Goal: Information Seeking & Learning: Learn about a topic

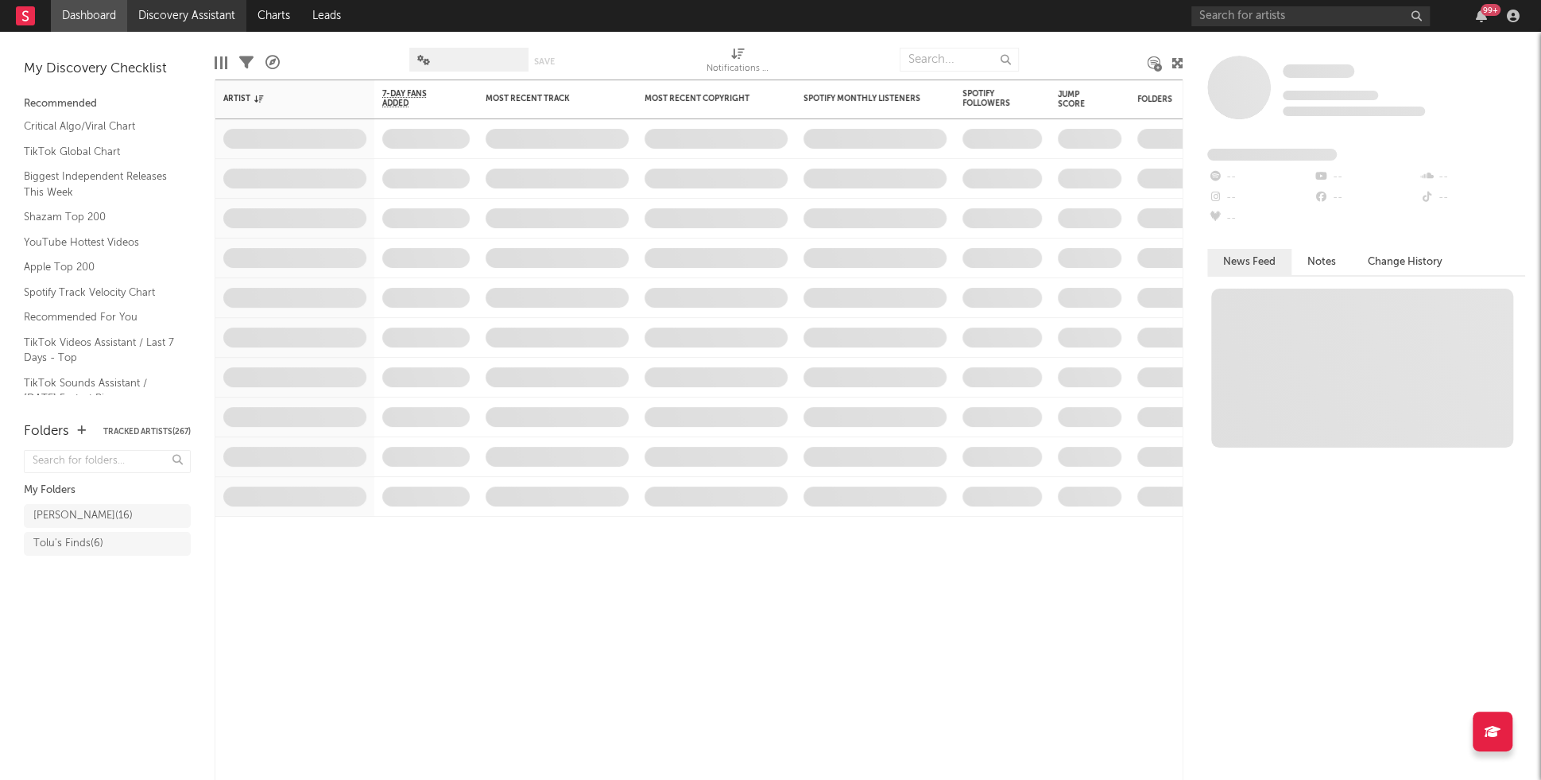
click at [186, 18] on link "Discovery Assistant" at bounding box center [186, 16] width 119 height 32
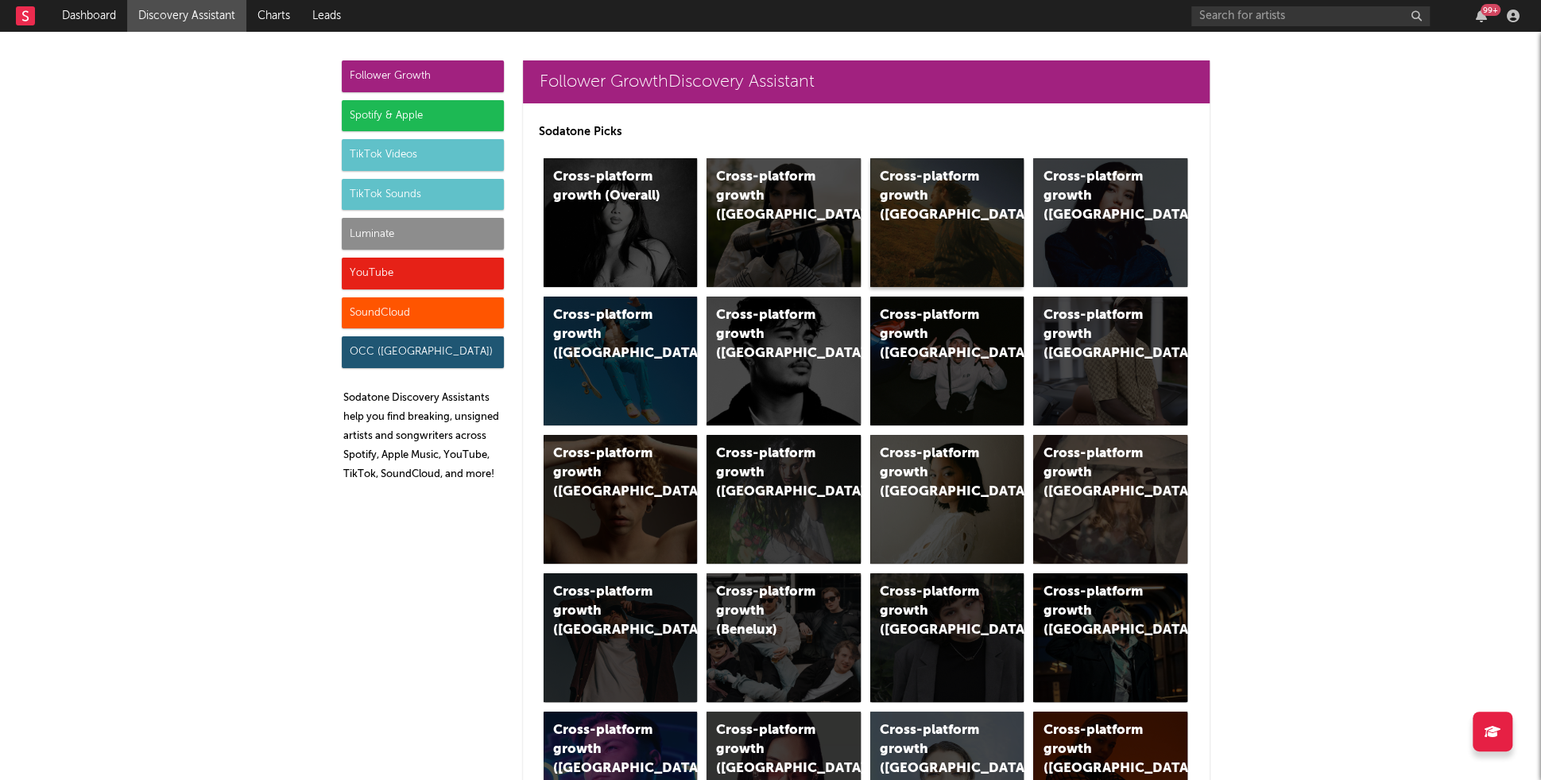
click at [968, 235] on div "Cross-platform growth (US)" at bounding box center [947, 222] width 154 height 129
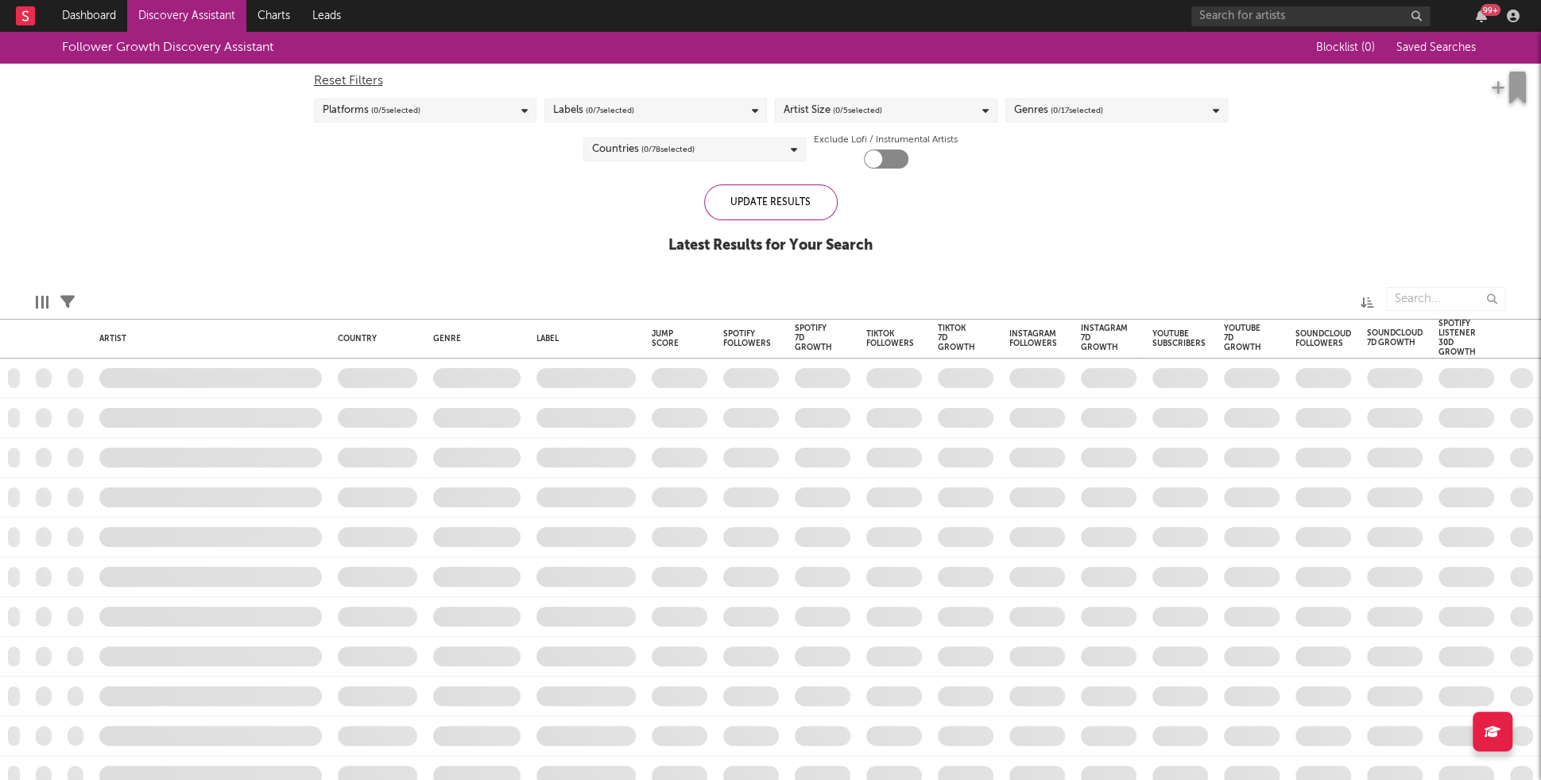
checkbox input "true"
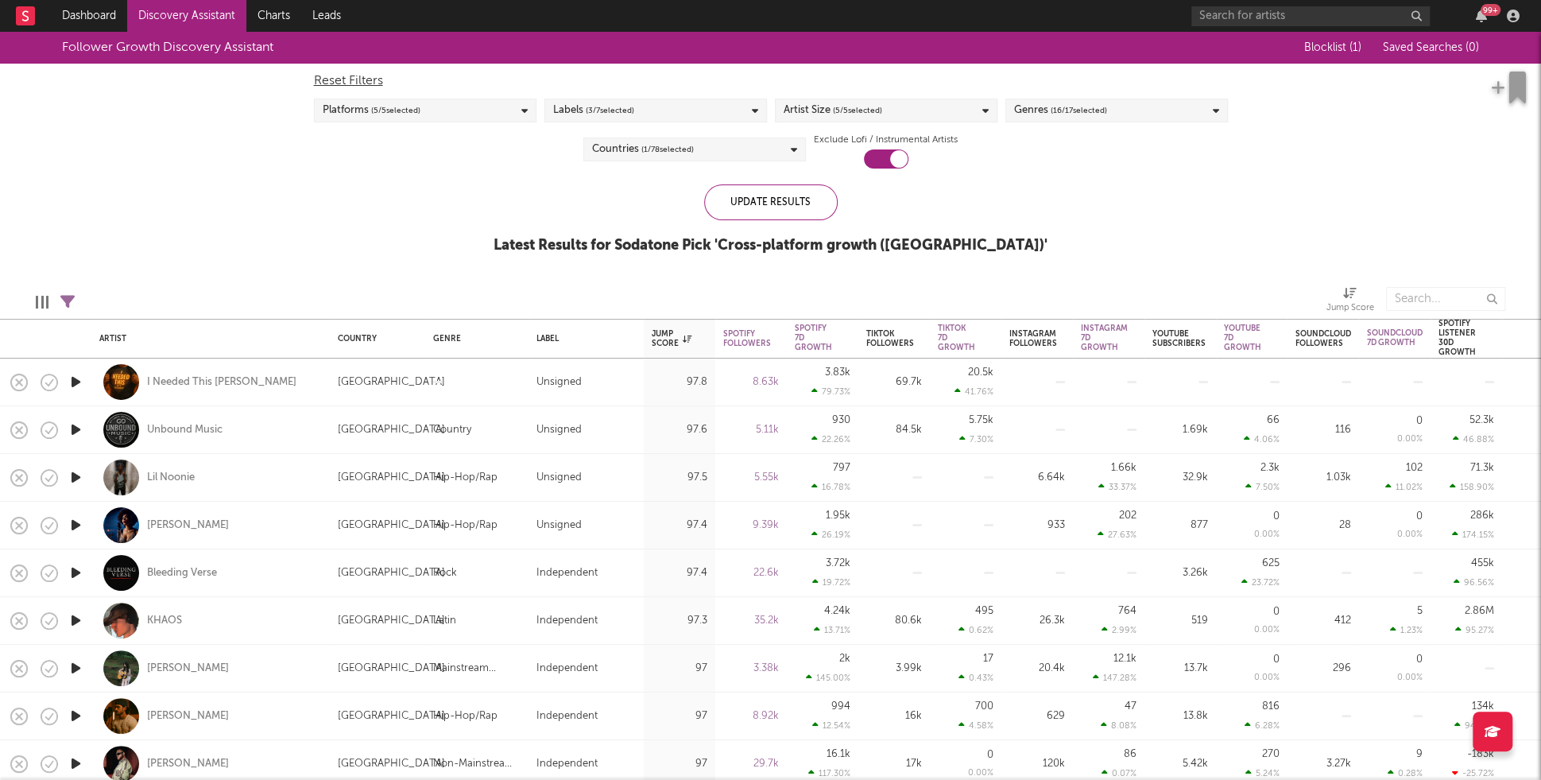
click at [960, 103] on div "Artist Size ( 5 / 5 selected)" at bounding box center [886, 111] width 222 height 24
click at [845, 246] on div "Moderate" at bounding box center [895, 243] width 184 height 19
click at [783, 246] on input "Moderate" at bounding box center [783, 243] width 0 height 19
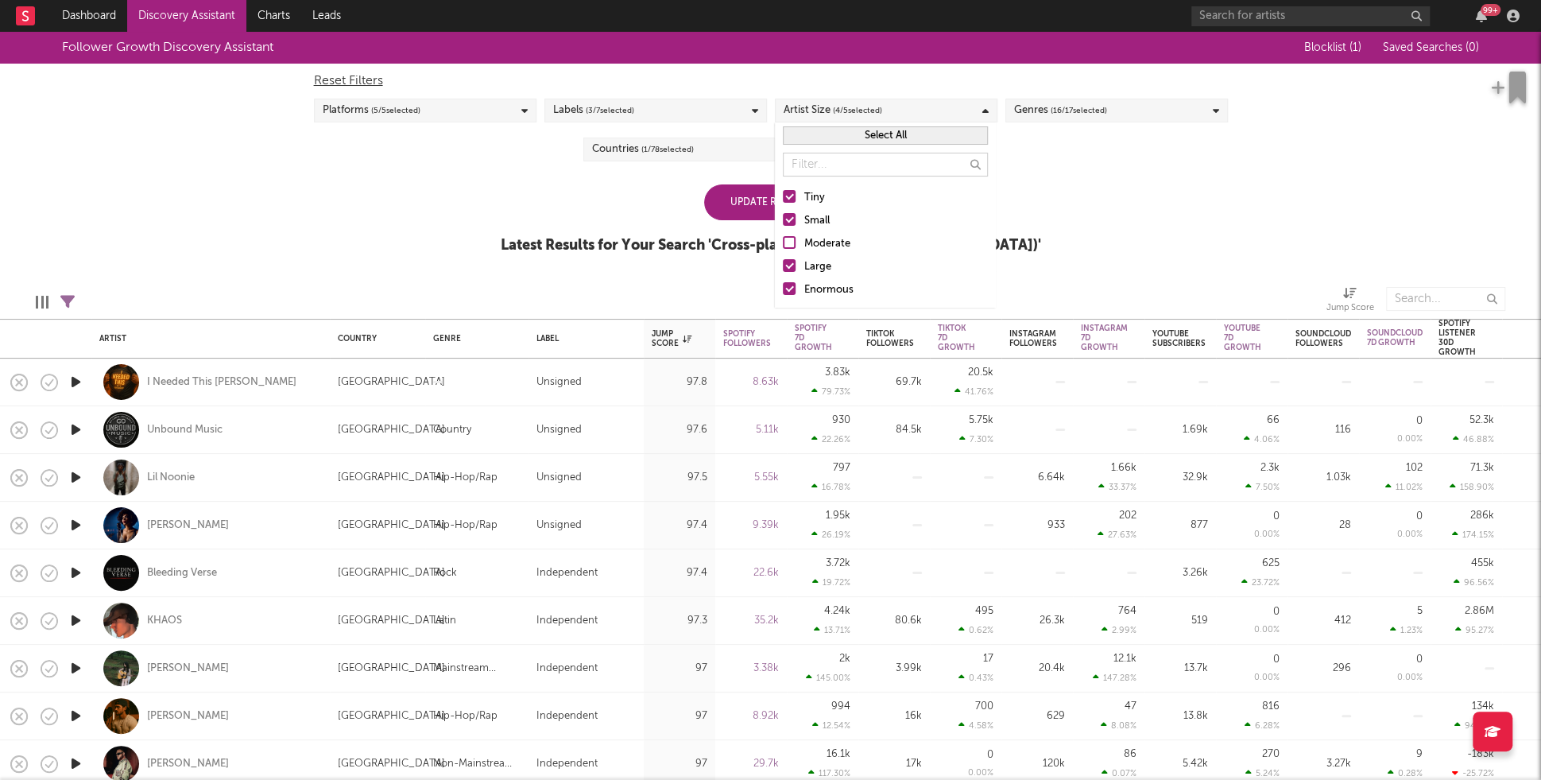
click at [818, 262] on div "Large" at bounding box center [895, 266] width 184 height 19
click at [783, 262] on input "Large" at bounding box center [783, 266] width 0 height 19
click at [818, 294] on div "Enormous" at bounding box center [895, 289] width 184 height 19
click at [783, 294] on input "Enormous" at bounding box center [783, 289] width 0 height 19
click at [673, 226] on div "Update Results Latest Results for Your Search ' Cross-platform growth (US) '" at bounding box center [771, 227] width 540 height 87
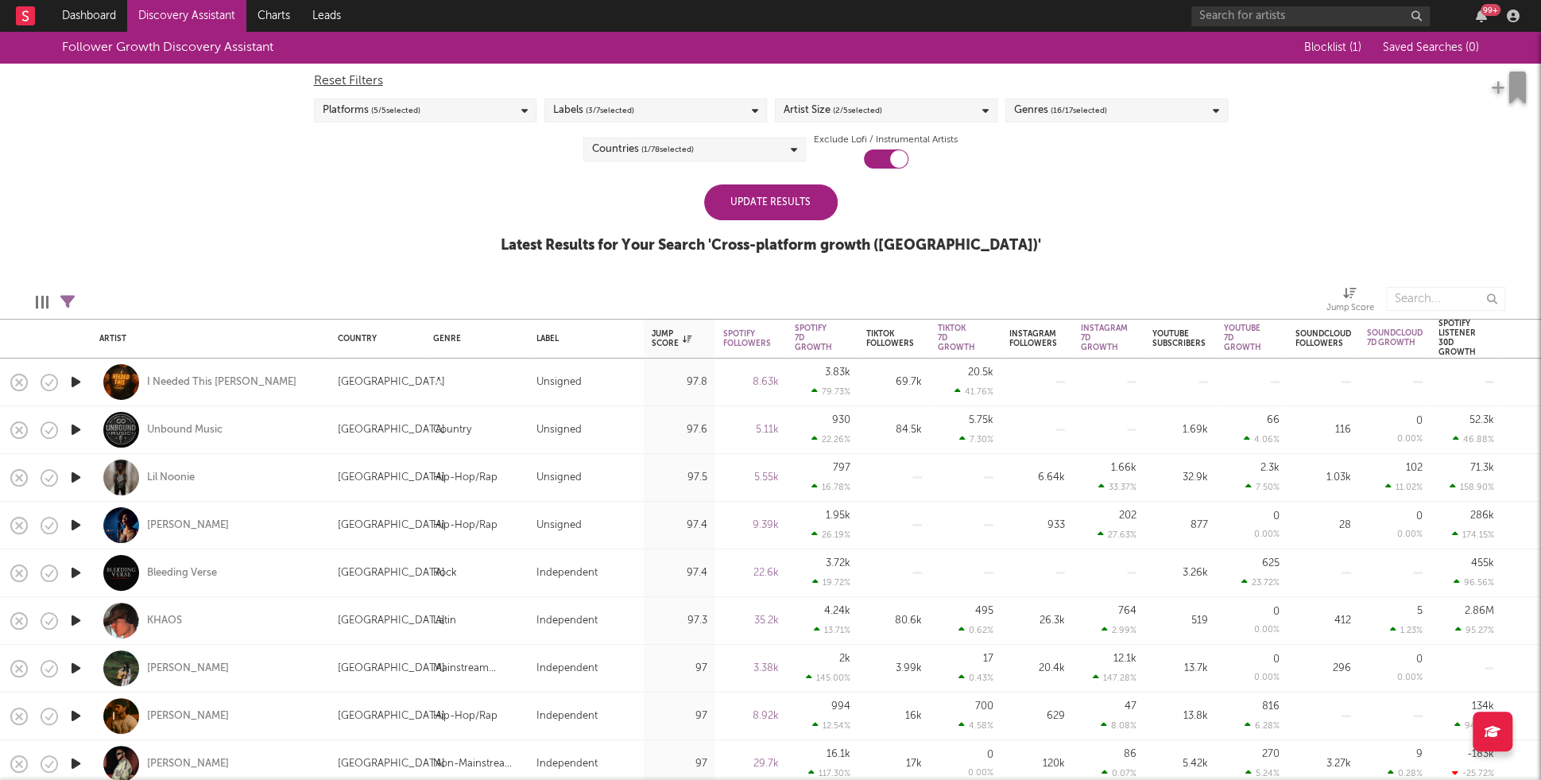
click at [727, 219] on div "Update Results" at bounding box center [770, 202] width 133 height 36
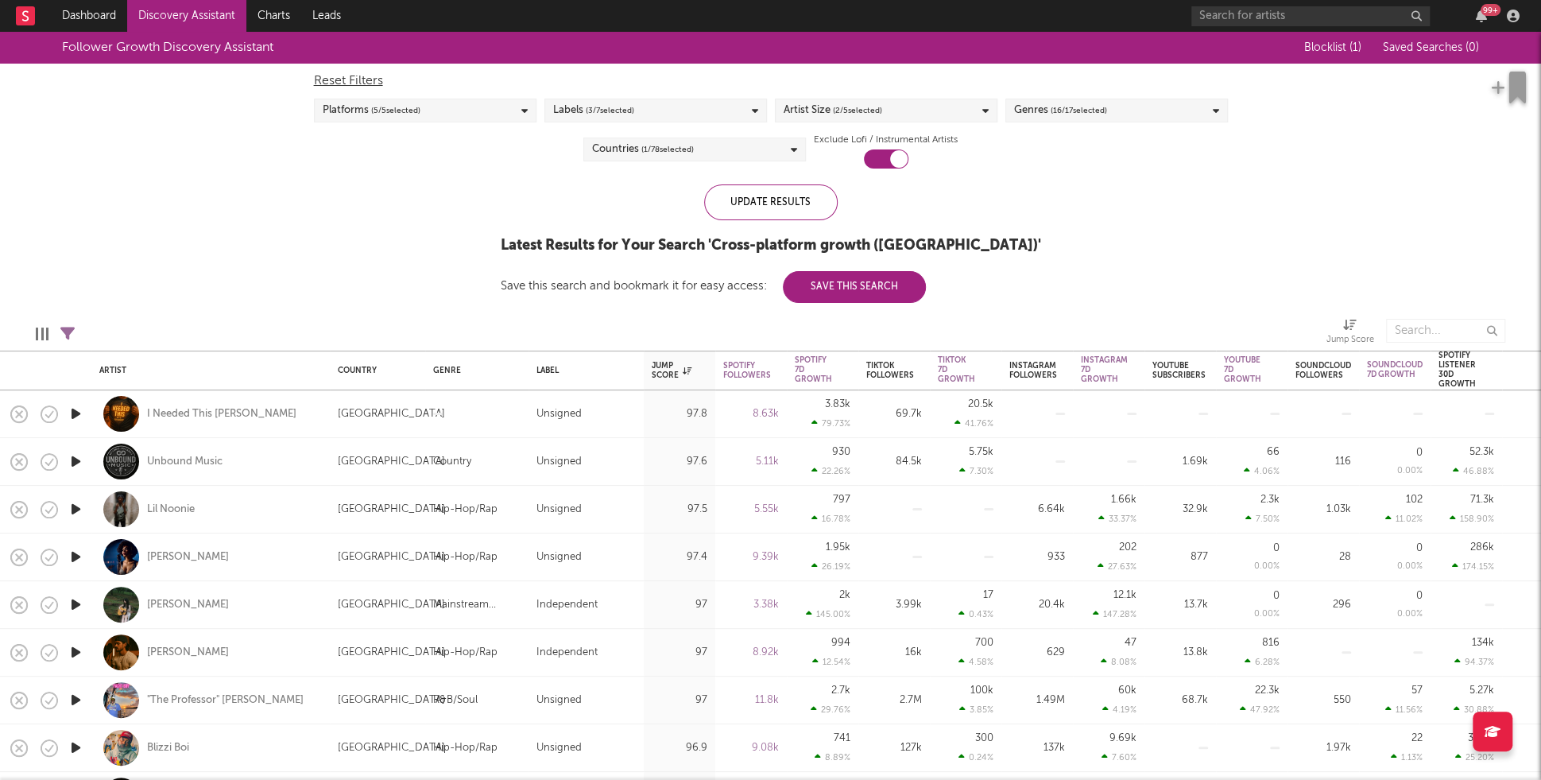
click at [72, 412] on icon "button" at bounding box center [76, 414] width 17 height 20
click at [75, 413] on icon "button" at bounding box center [75, 414] width 15 height 20
click at [75, 464] on icon "button" at bounding box center [76, 461] width 17 height 20
click at [75, 462] on icon "button" at bounding box center [75, 461] width 15 height 20
click at [79, 505] on icon "button" at bounding box center [76, 509] width 17 height 20
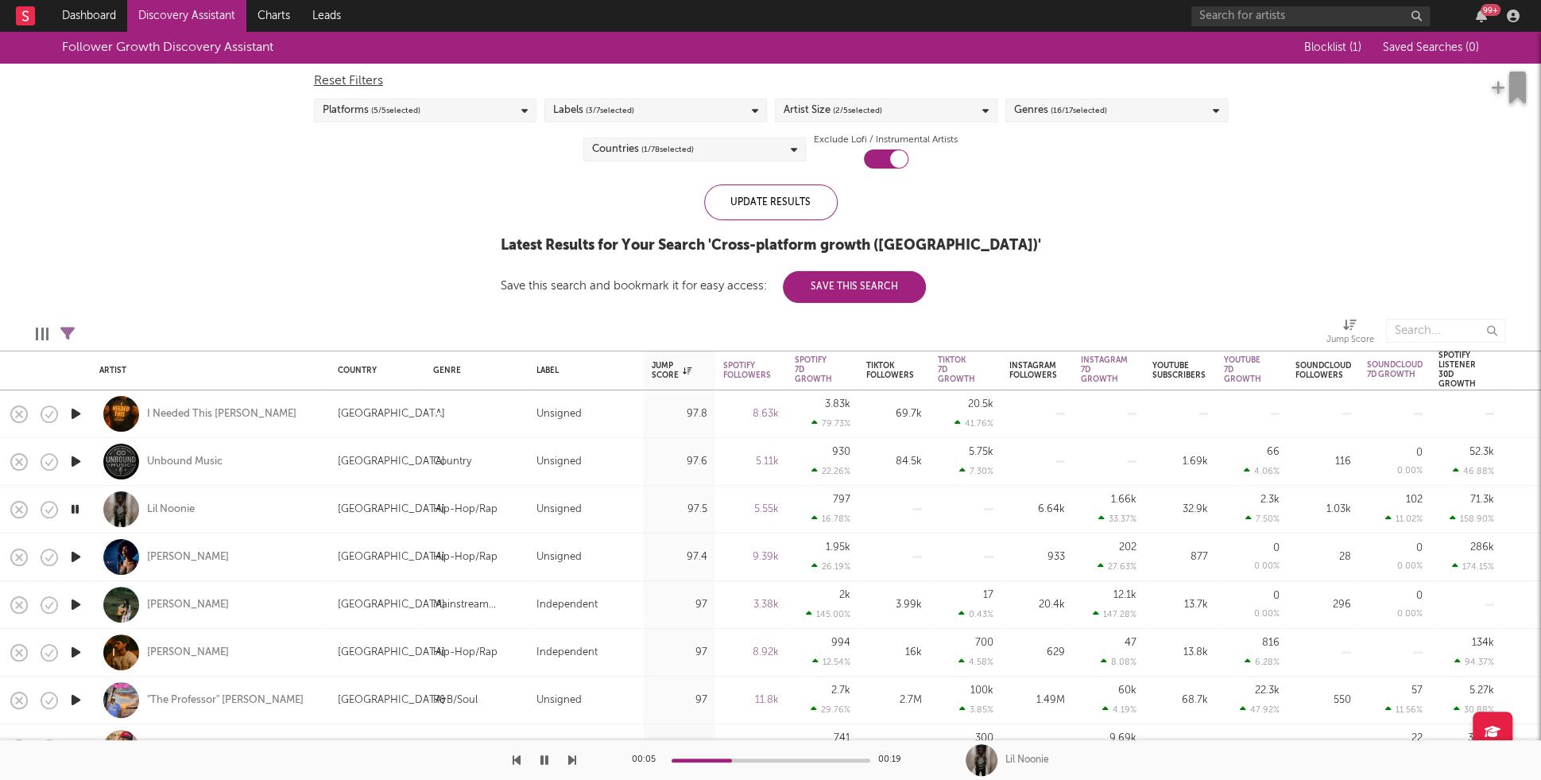
click at [79, 505] on icon "button" at bounding box center [75, 509] width 15 height 20
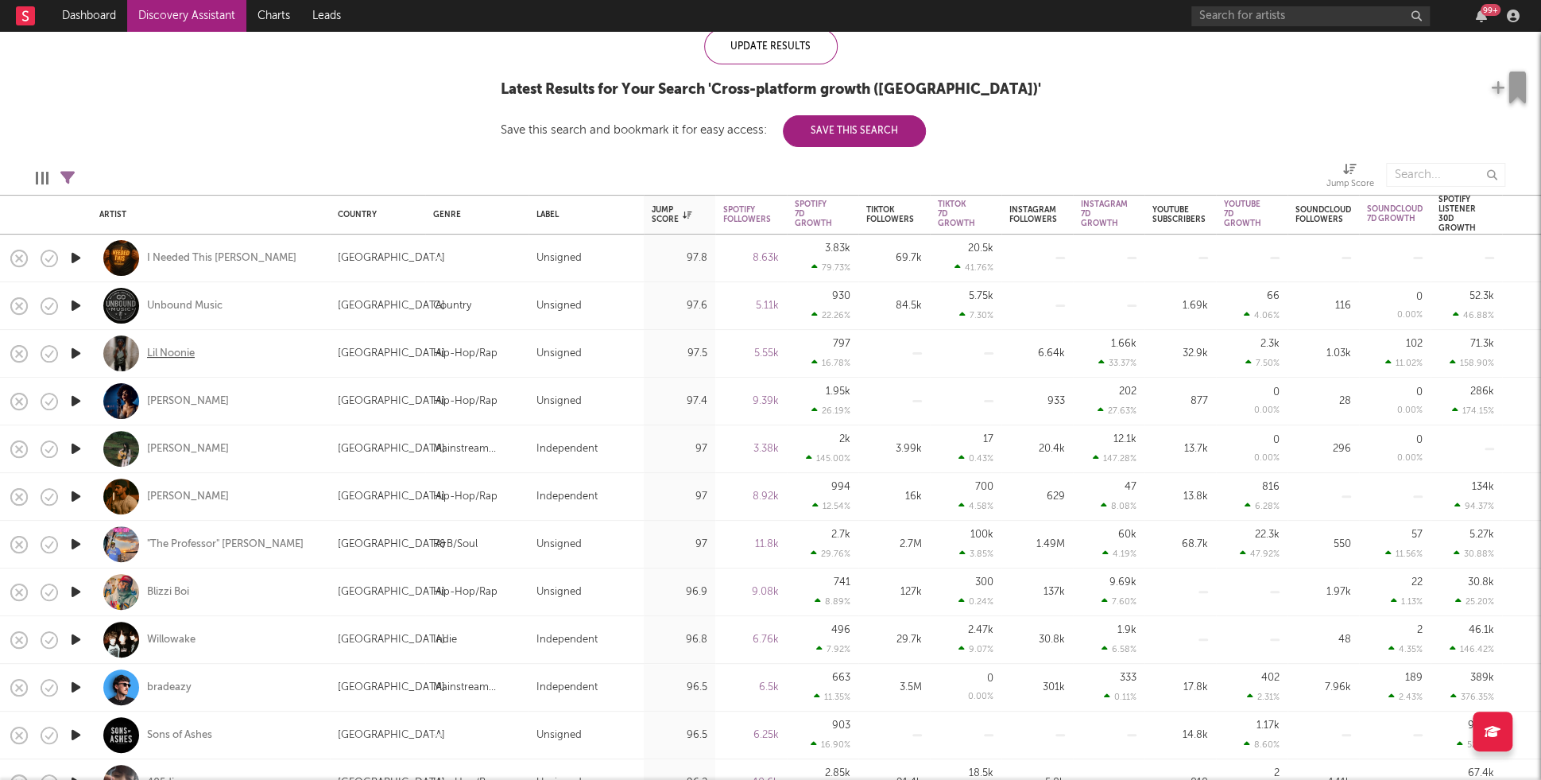
click at [157, 352] on div "Lil Noonie" at bounding box center [171, 353] width 48 height 14
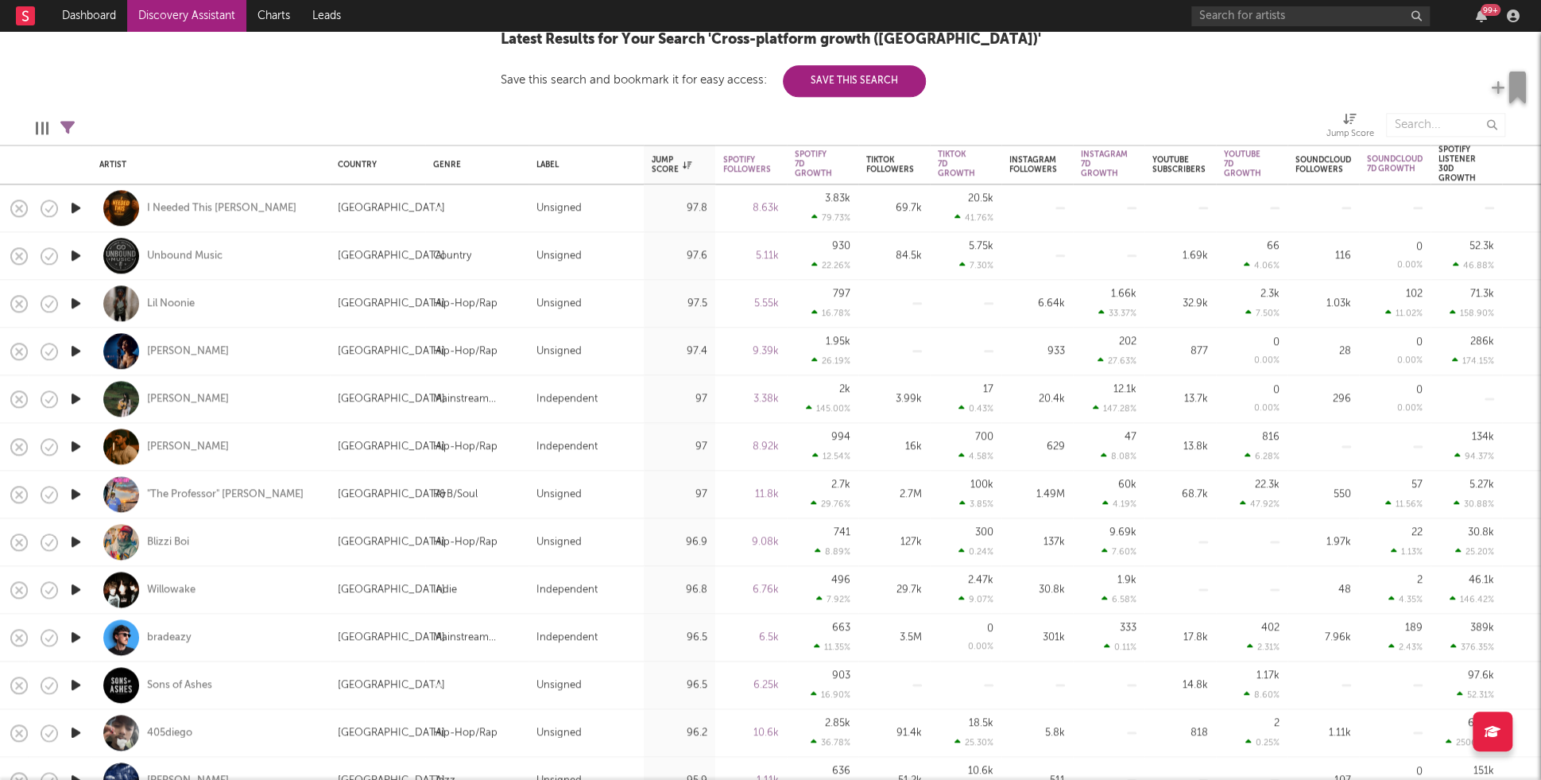
click at [79, 347] on icon "button" at bounding box center [76, 351] width 17 height 20
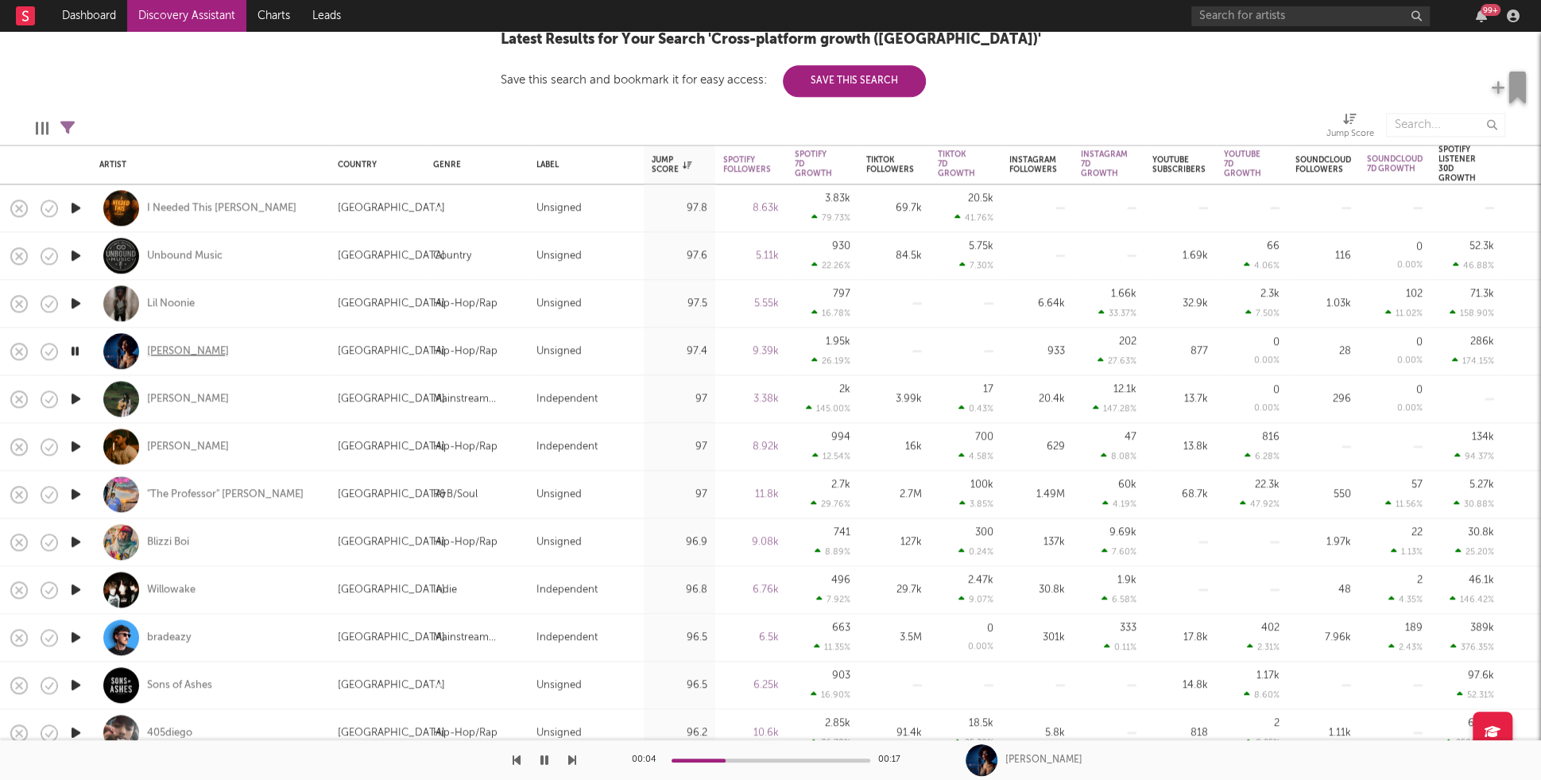
click at [156, 346] on div "[PERSON_NAME]" at bounding box center [188, 351] width 82 height 14
click at [71, 347] on icon "button" at bounding box center [75, 351] width 15 height 20
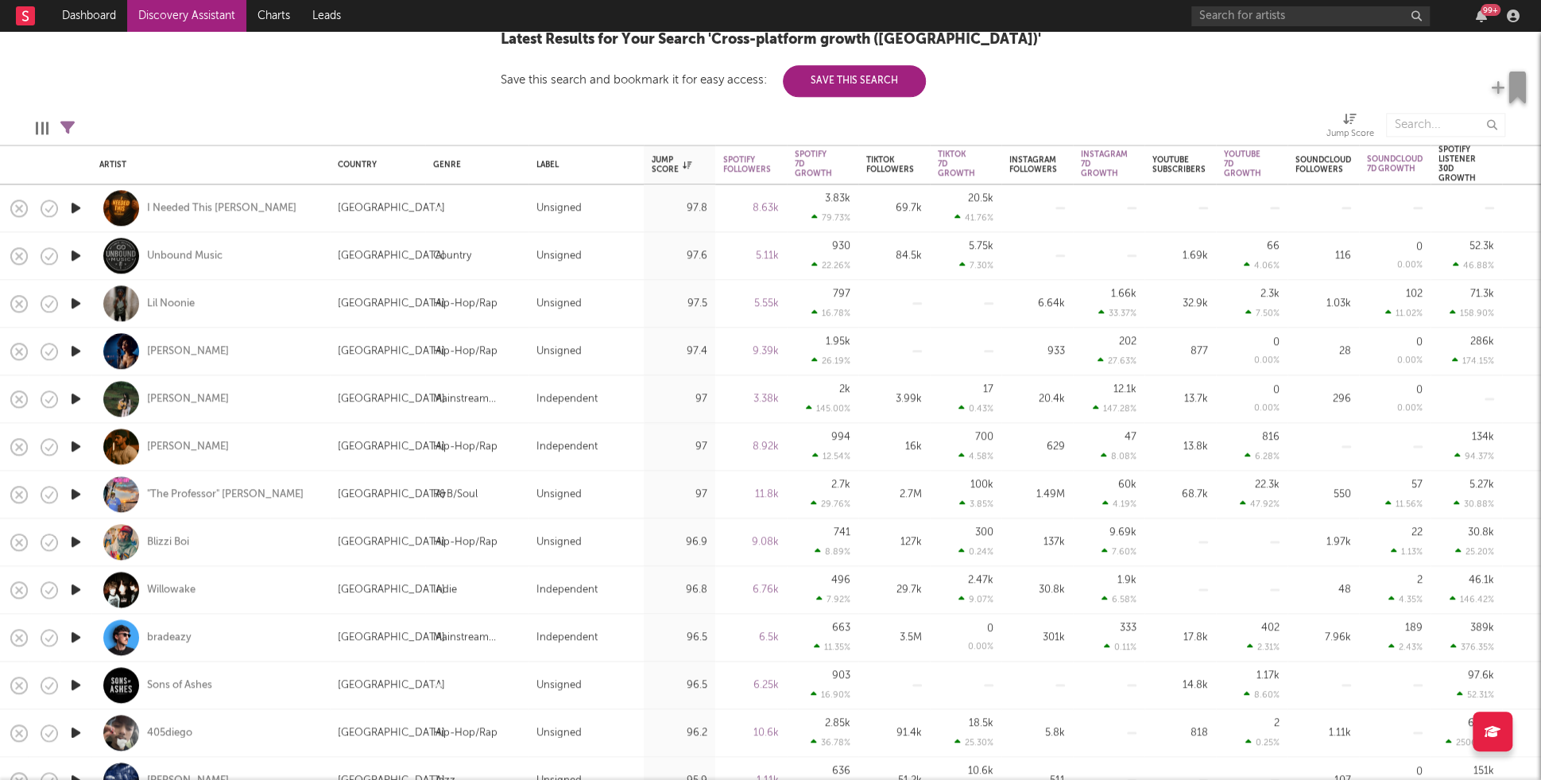
click at [240, 346] on div "[PERSON_NAME]" at bounding box center [210, 350] width 222 height 47
select select "1w"
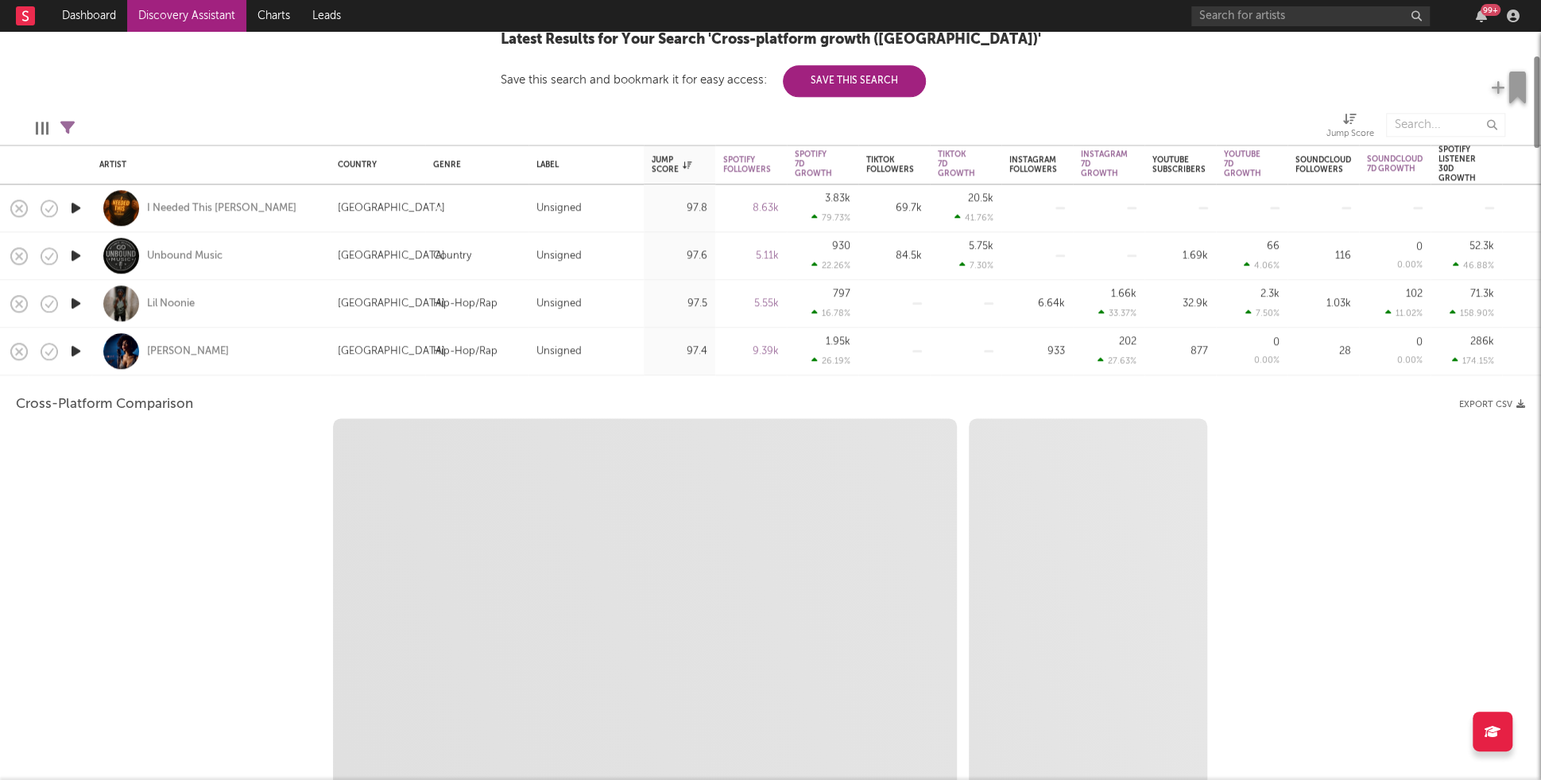
select select "1w"
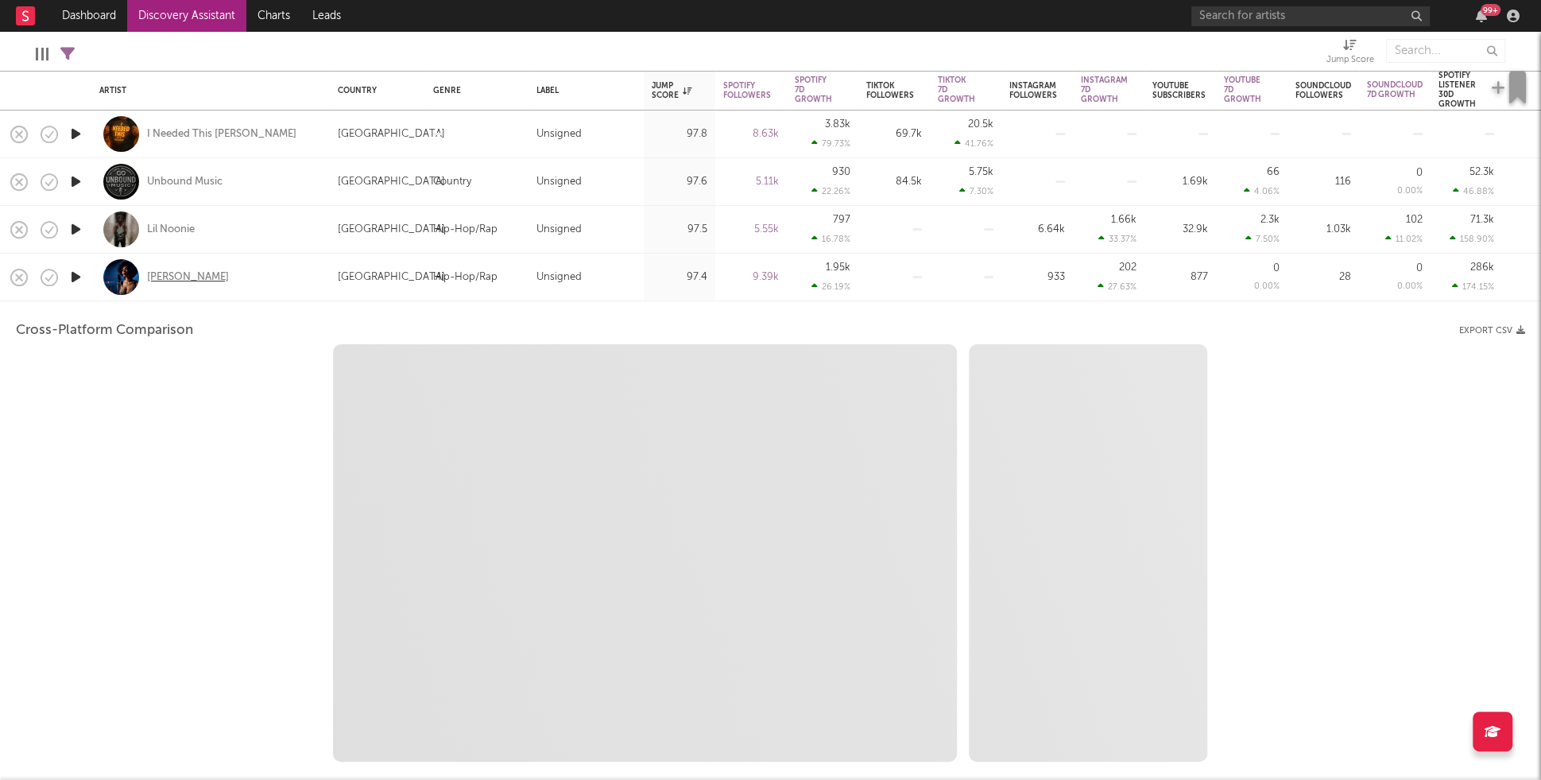
click at [175, 277] on div "[PERSON_NAME]" at bounding box center [188, 277] width 82 height 14
select select "1m"
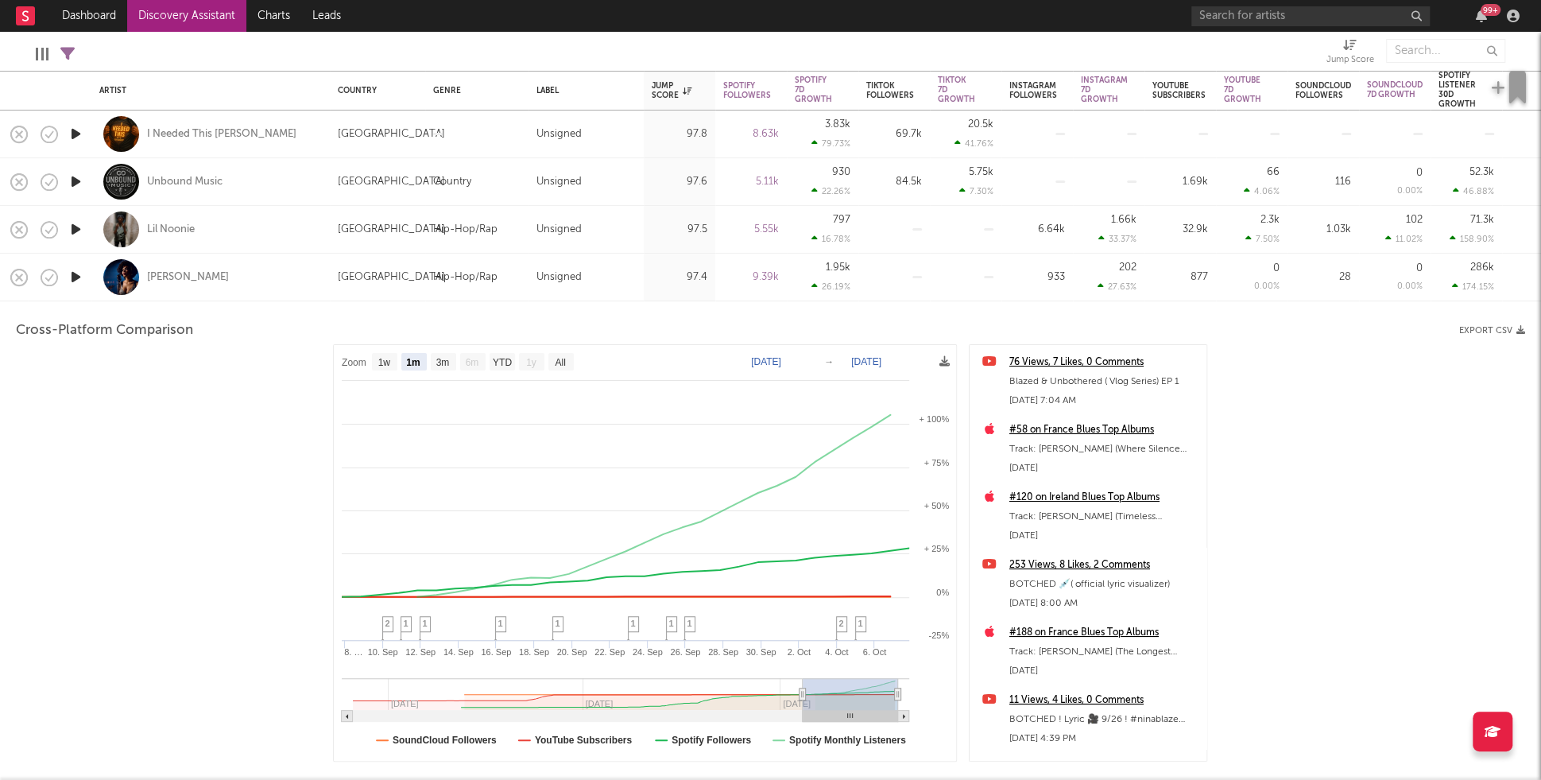
click at [256, 267] on div "[PERSON_NAME]" at bounding box center [210, 276] width 222 height 47
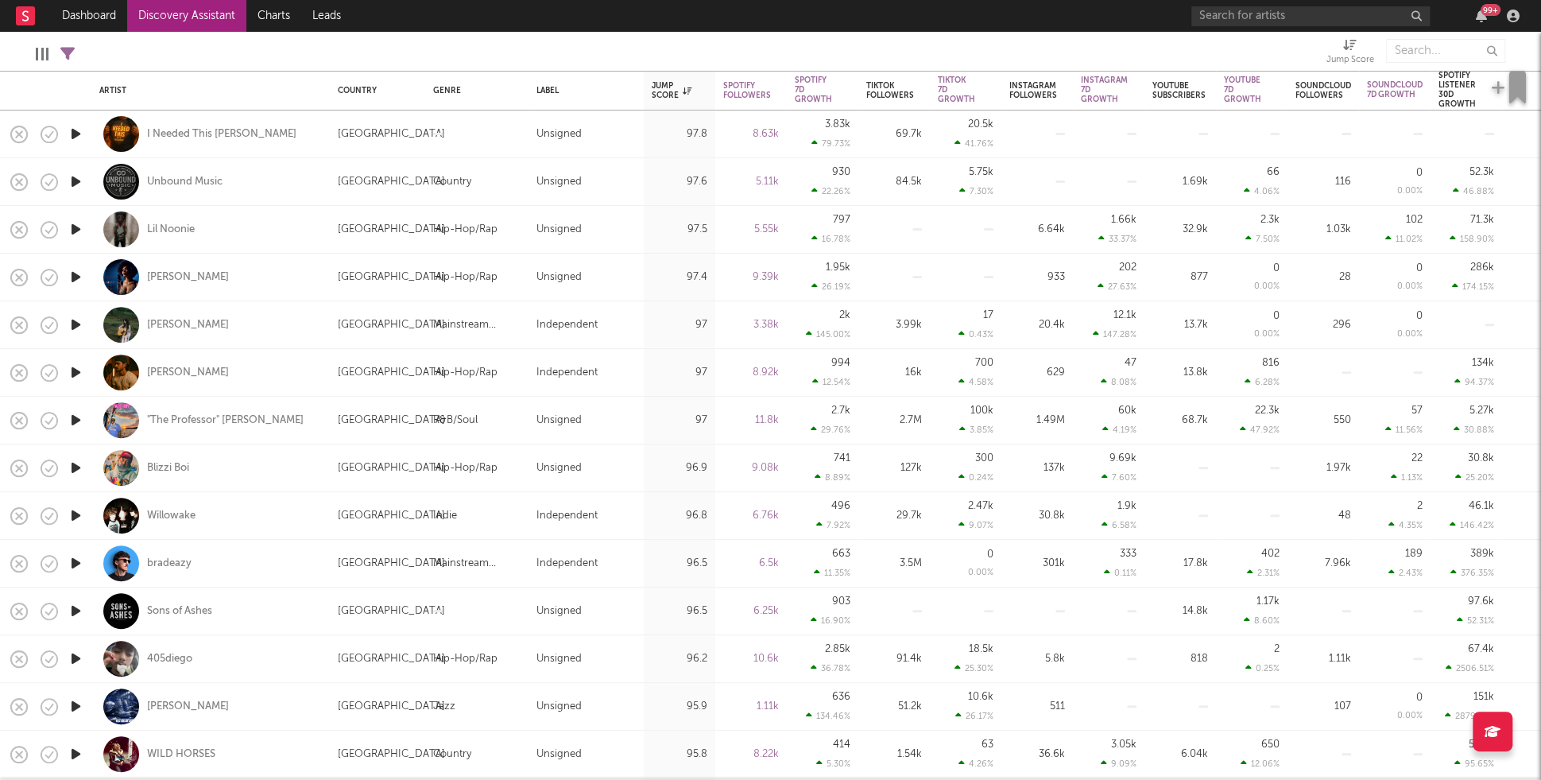
click at [79, 323] on icon "button" at bounding box center [76, 325] width 17 height 20
click at [162, 323] on div "Penny" at bounding box center [188, 325] width 82 height 14
click at [79, 328] on icon "button" at bounding box center [75, 325] width 15 height 20
click at [79, 363] on icon "button" at bounding box center [76, 372] width 17 height 20
click at [78, 366] on icon "button" at bounding box center [75, 372] width 15 height 20
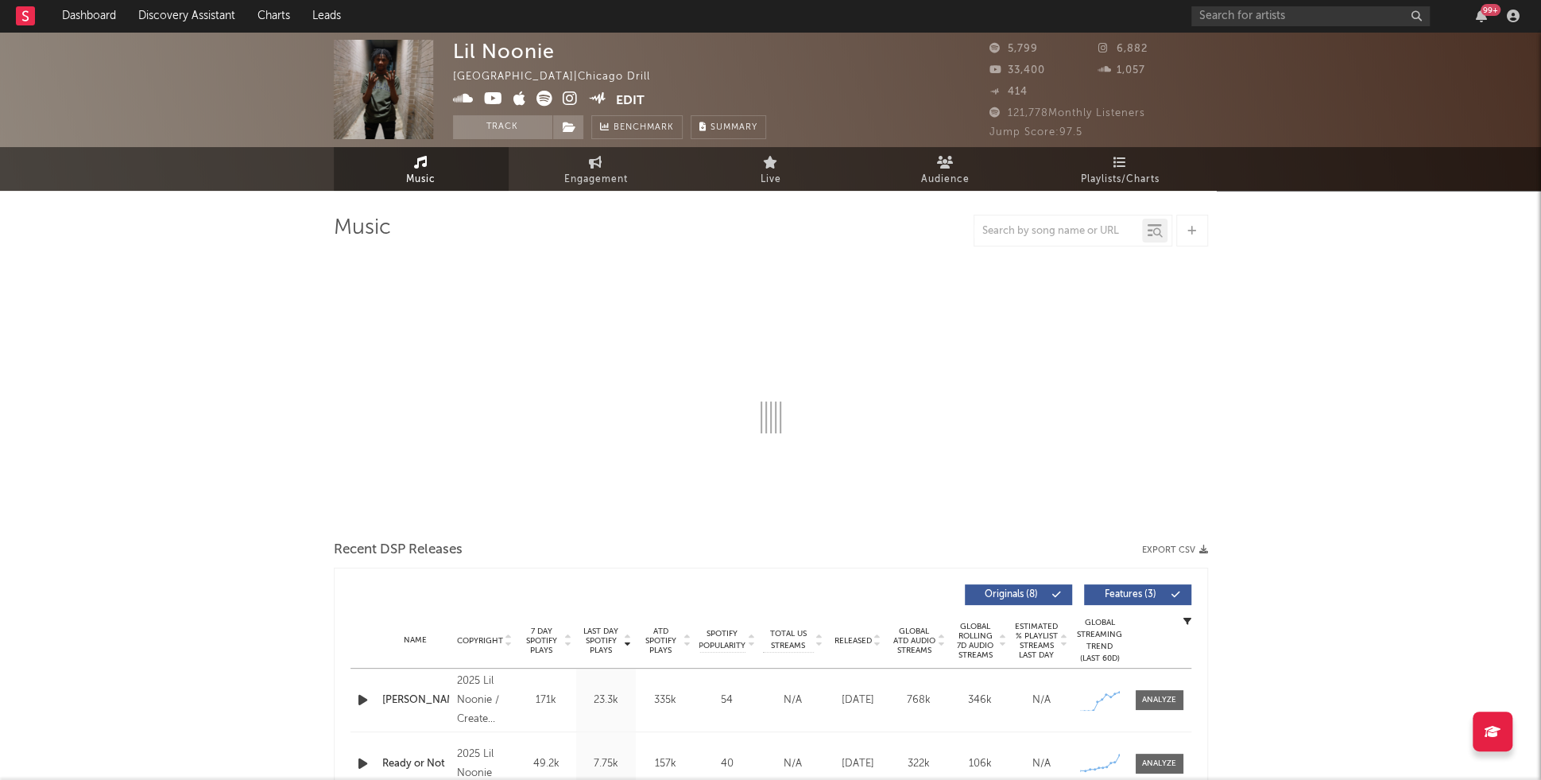
select select "1w"
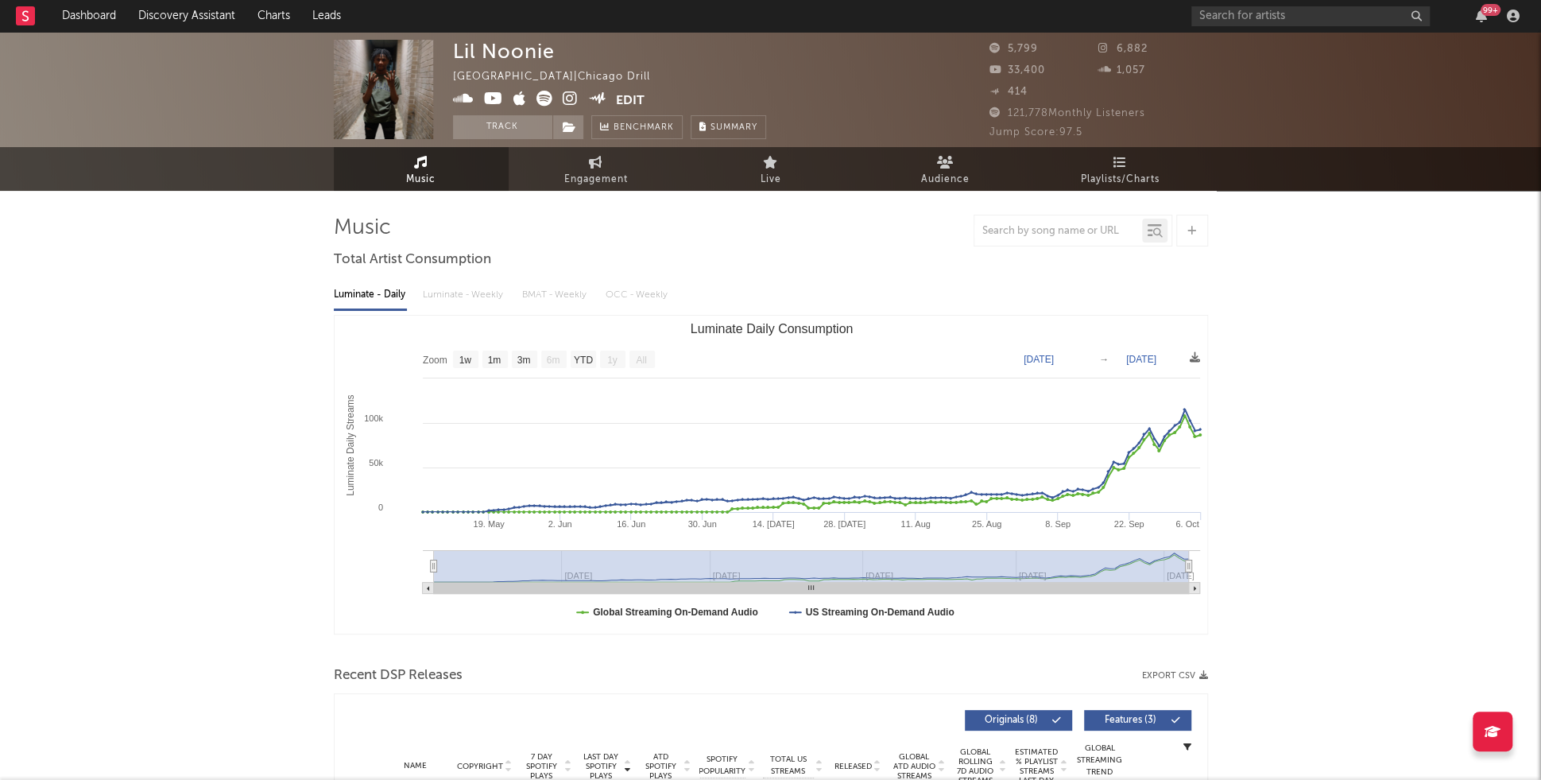
click at [568, 101] on icon at bounding box center [570, 99] width 15 height 16
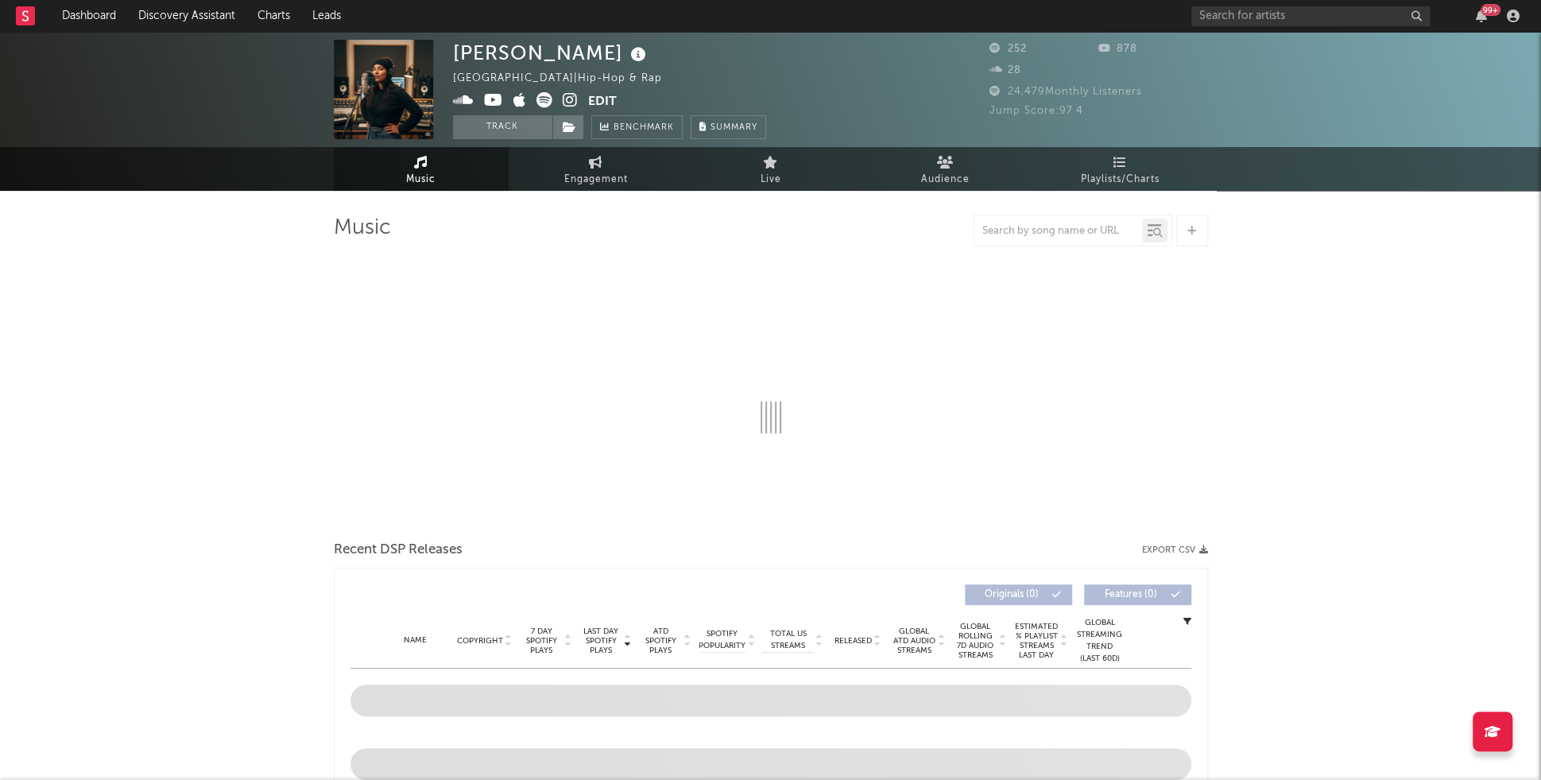
select select "1w"
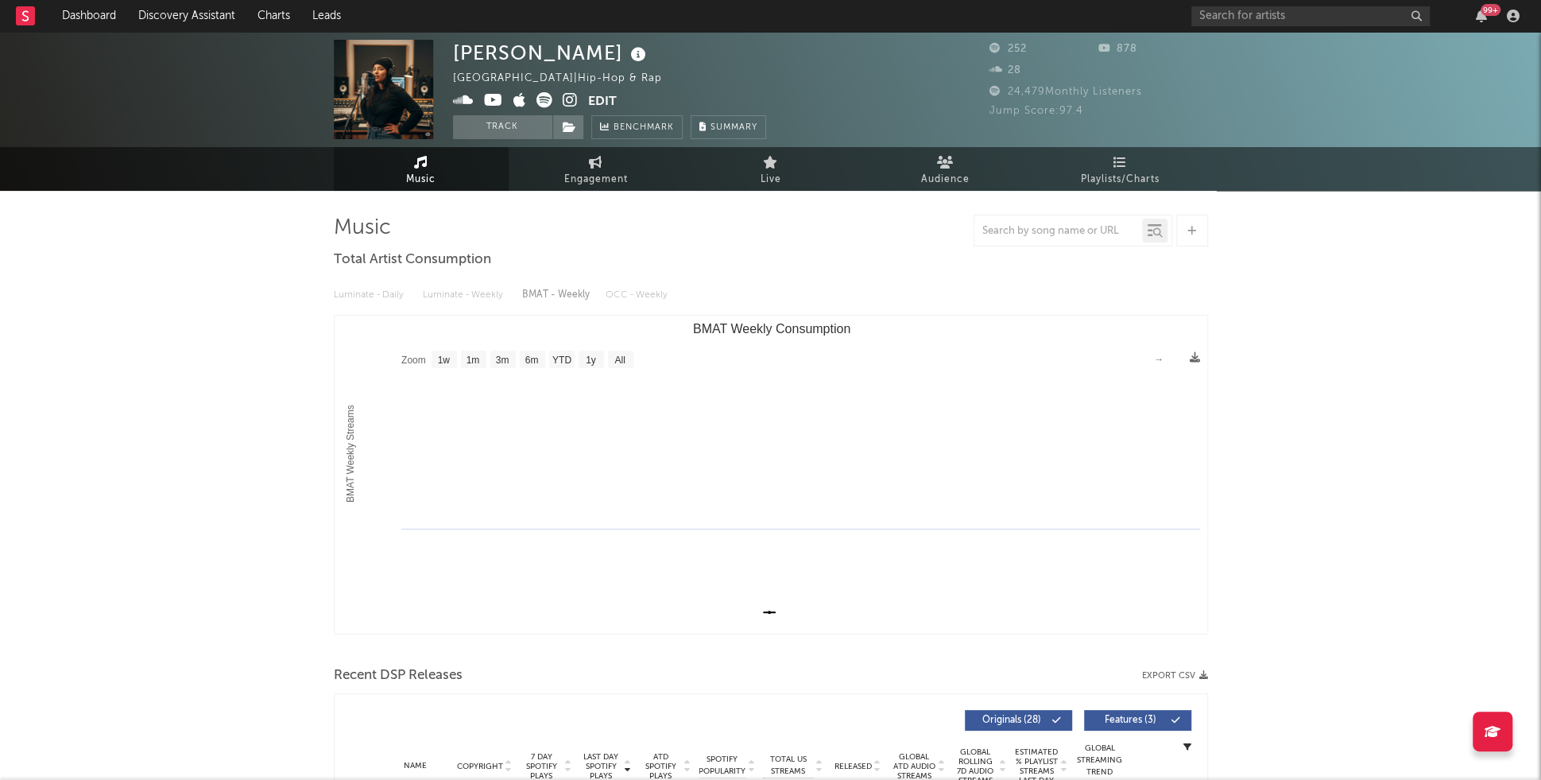
click at [570, 103] on icon at bounding box center [570, 100] width 15 height 16
click at [485, 100] on icon at bounding box center [493, 100] width 19 height 16
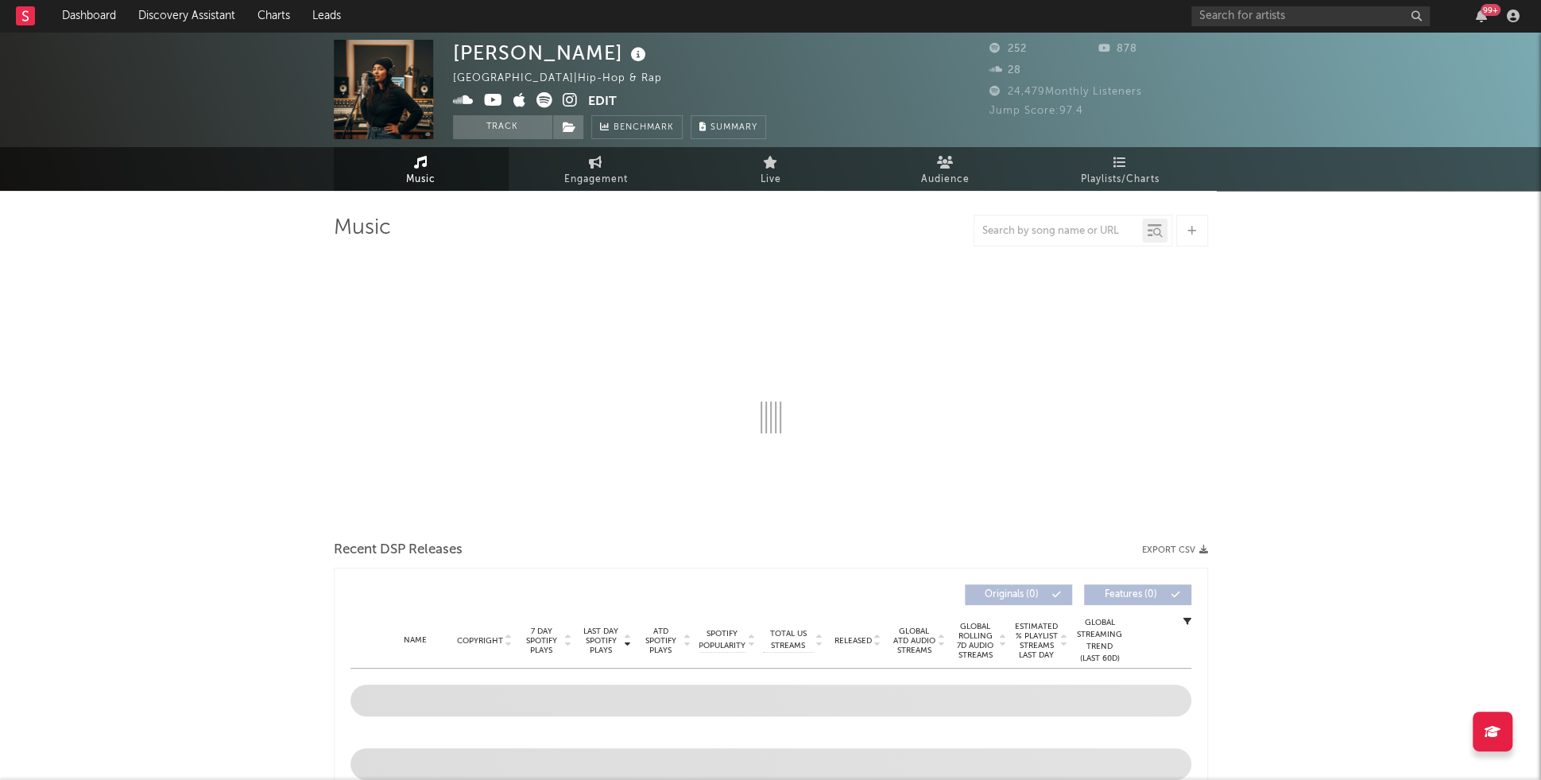
select select "1w"
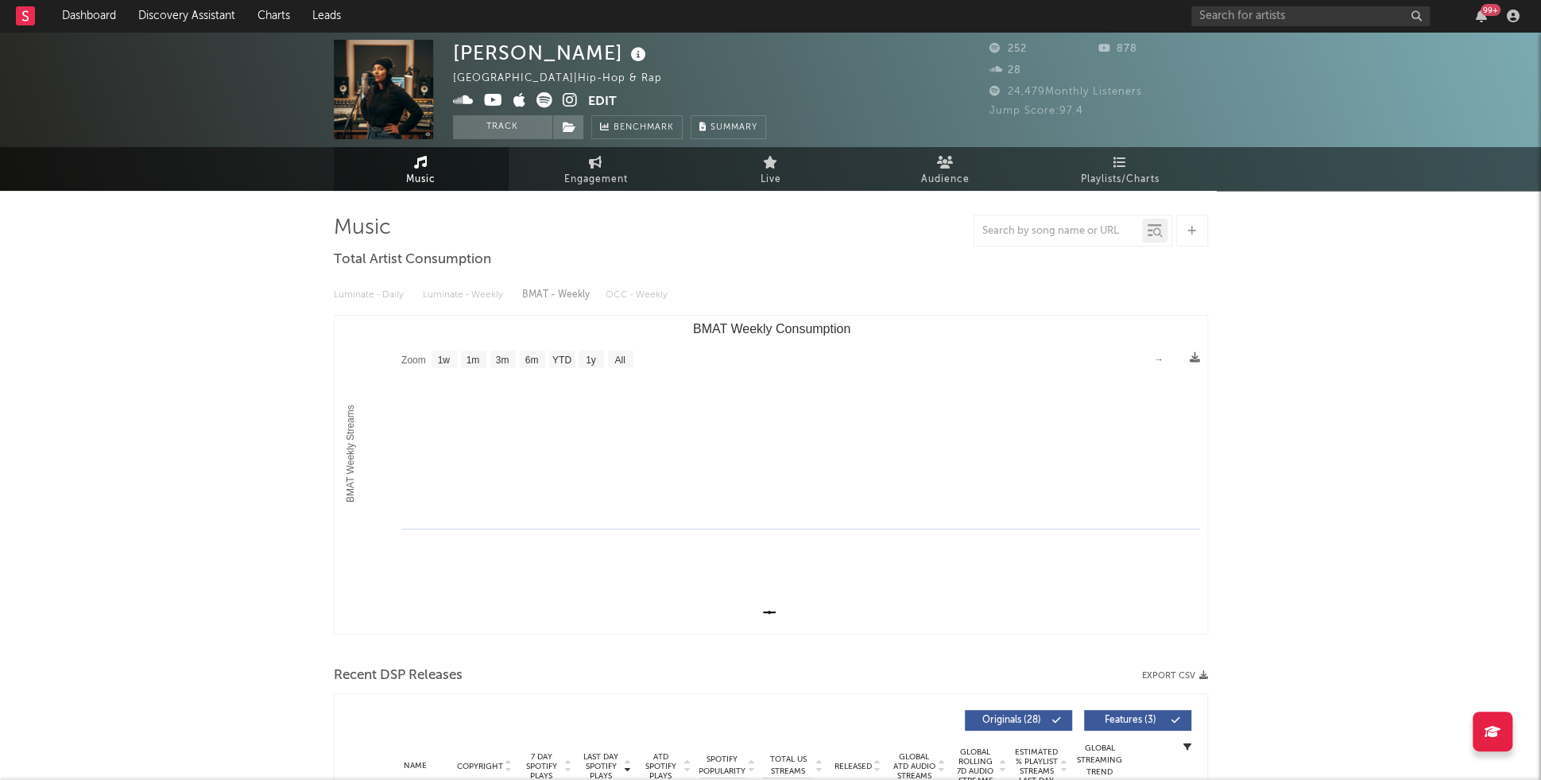
click at [465, 102] on icon at bounding box center [463, 100] width 21 height 16
